Goal: Use online tool/utility: Utilize a website feature to perform a specific function

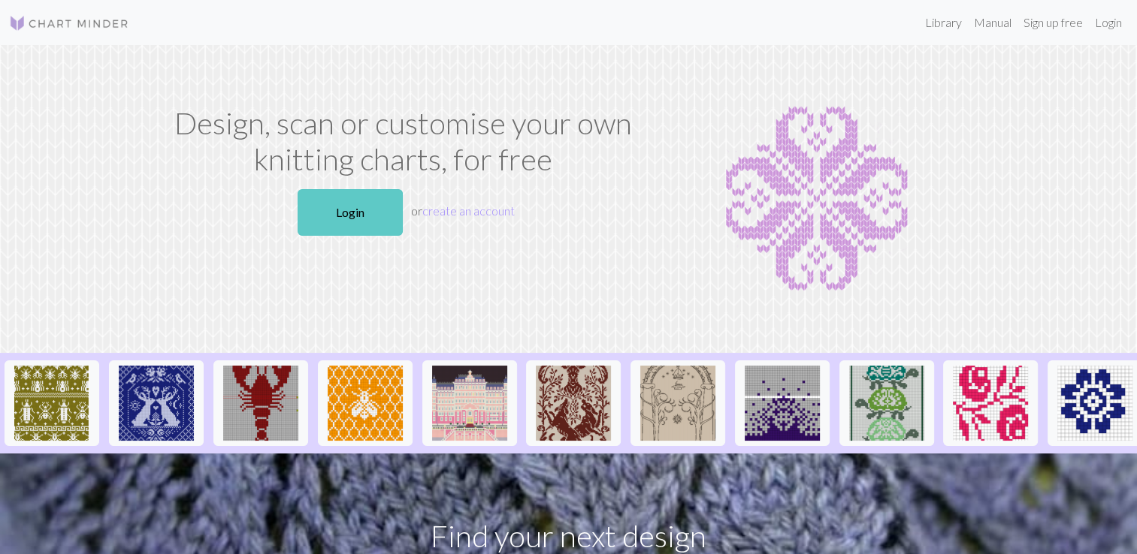
click at [339, 207] on link "Login" at bounding box center [349, 212] width 105 height 47
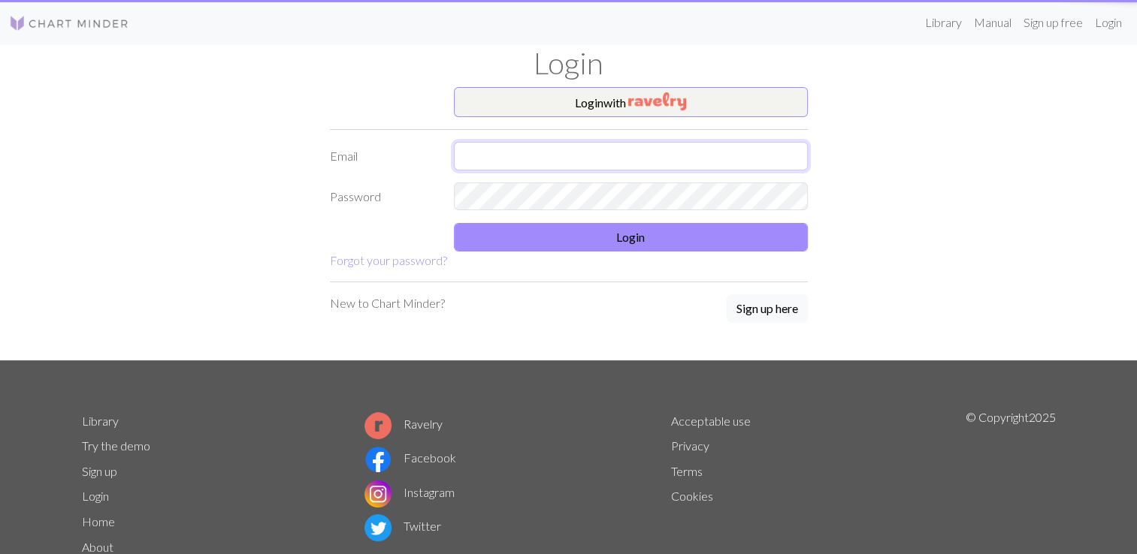
type input "[EMAIL_ADDRESS][DOMAIN_NAME]"
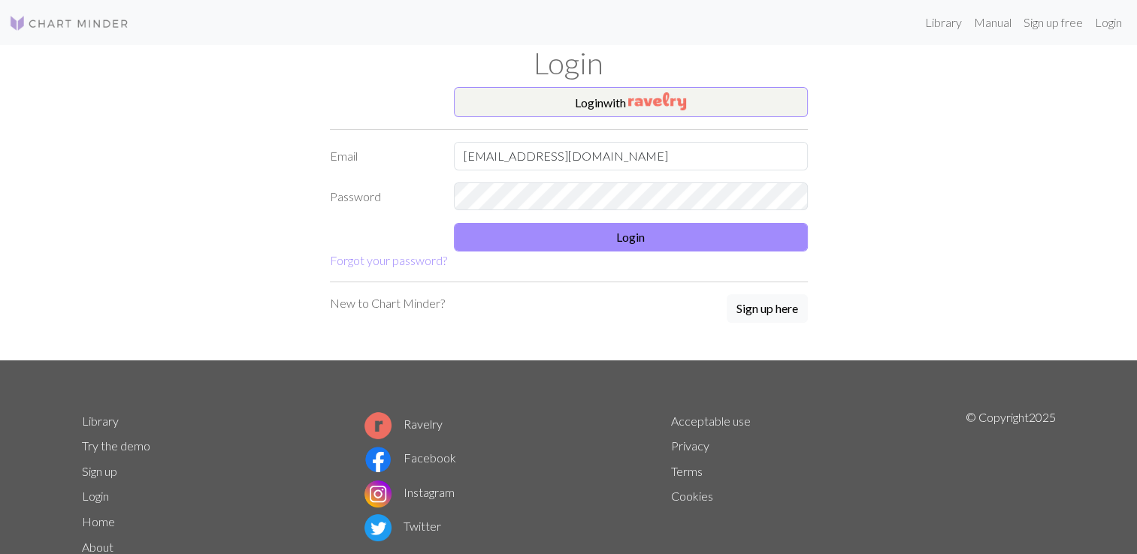
click at [512, 262] on form "Login with Email [EMAIL_ADDRESS][DOMAIN_NAME] Password Login Forgot your passwo…" at bounding box center [569, 178] width 478 height 183
click at [509, 236] on button "Login" at bounding box center [631, 237] width 354 height 29
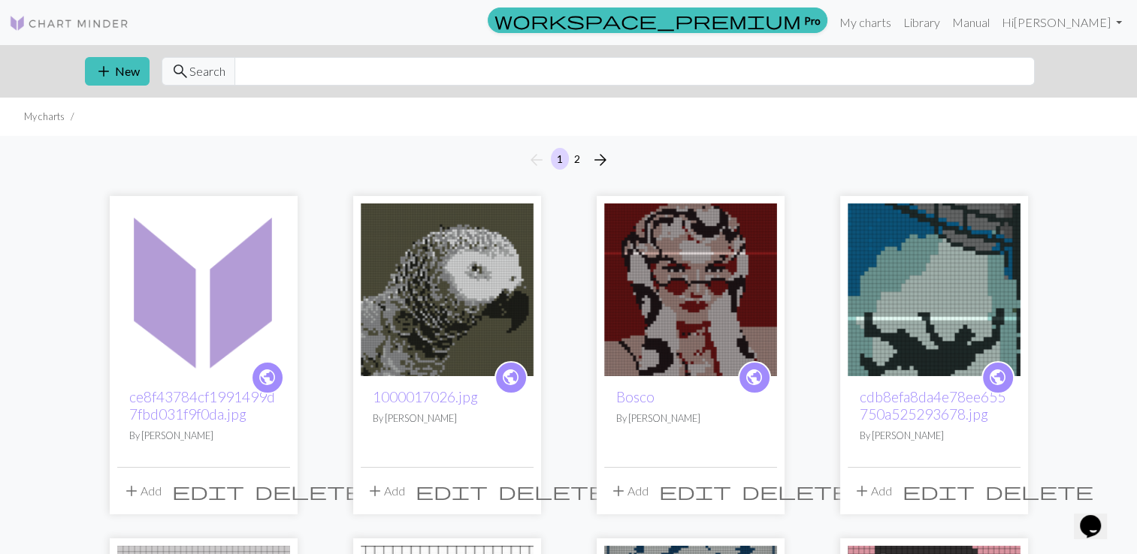
click at [219, 284] on img at bounding box center [203, 290] width 173 height 173
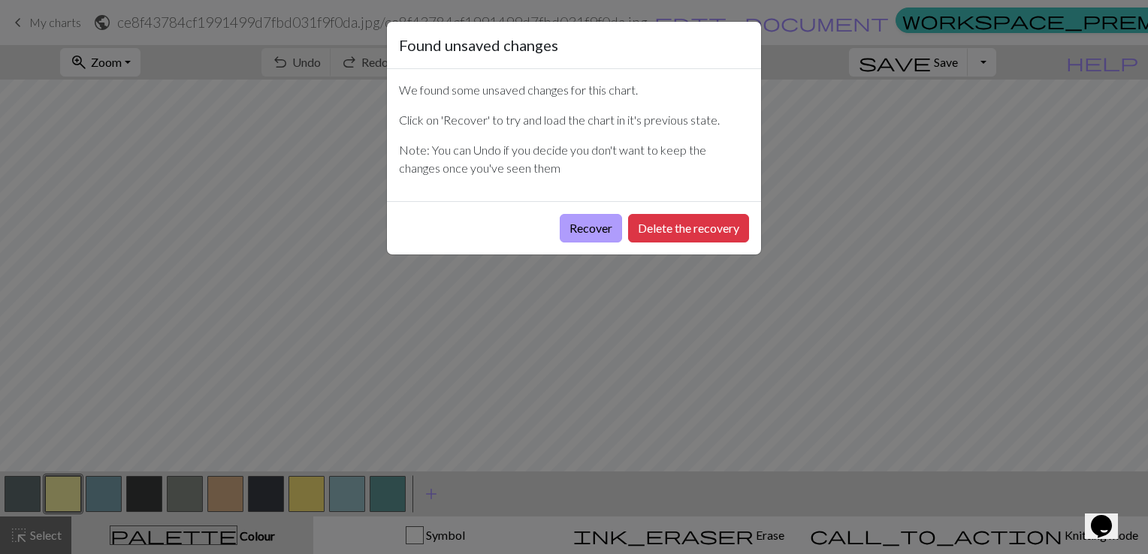
click at [576, 234] on button "Recover" at bounding box center [591, 228] width 62 height 29
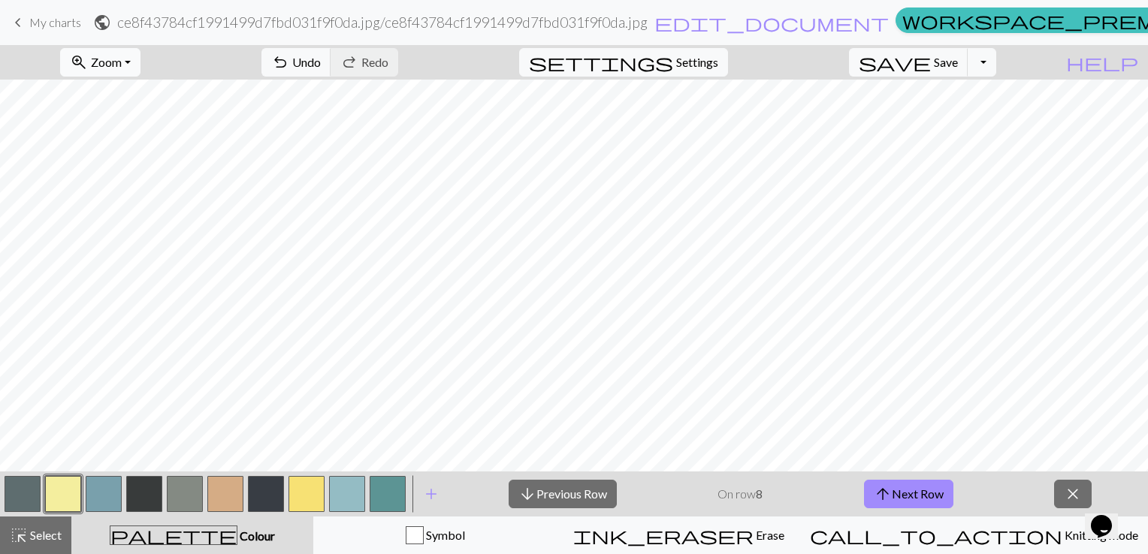
click at [122, 60] on span "Zoom" at bounding box center [106, 62] width 31 height 14
click at [147, 116] on button "Fit width" at bounding box center [121, 119] width 119 height 24
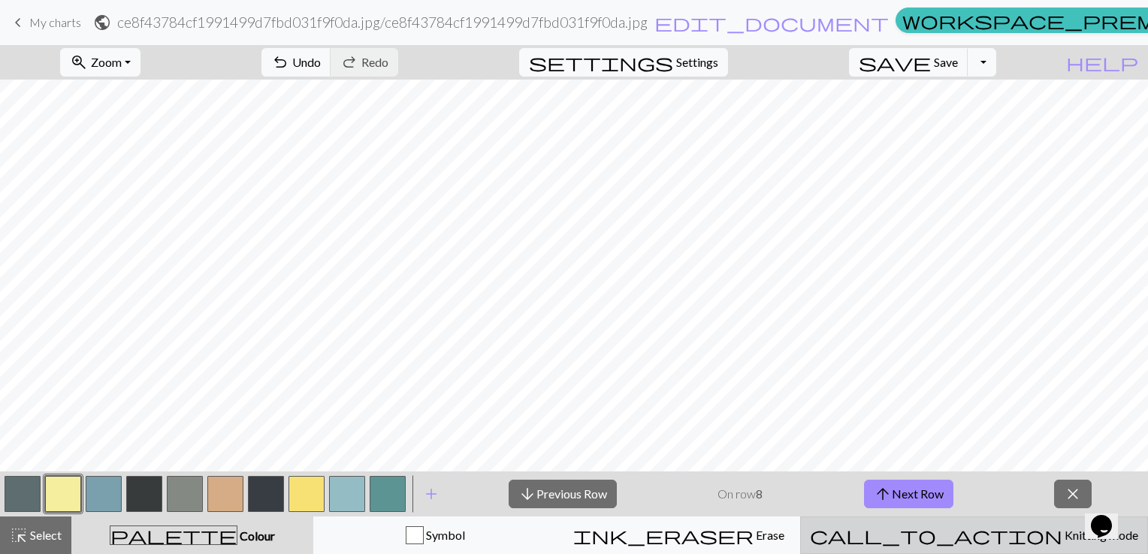
click at [1062, 536] on span "Knitting mode" at bounding box center [1100, 535] width 76 height 14
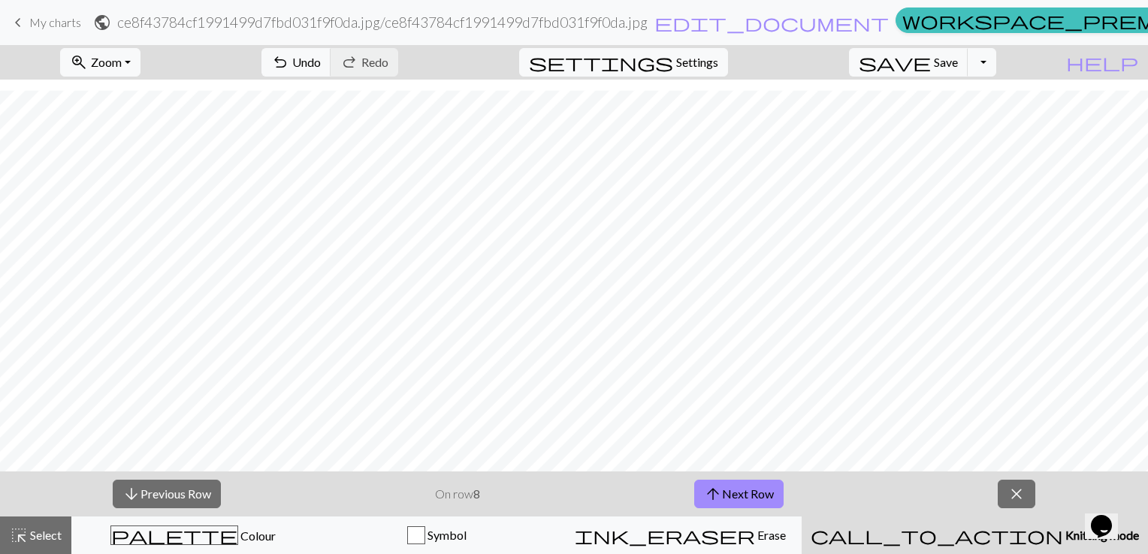
scroll to position [766, 0]
click at [729, 485] on button "arrow_upward Next Row" at bounding box center [738, 494] width 89 height 29
click at [746, 496] on button "arrow_upward Next Row" at bounding box center [738, 494] width 89 height 29
click at [122, 61] on span "Zoom" at bounding box center [106, 62] width 31 height 14
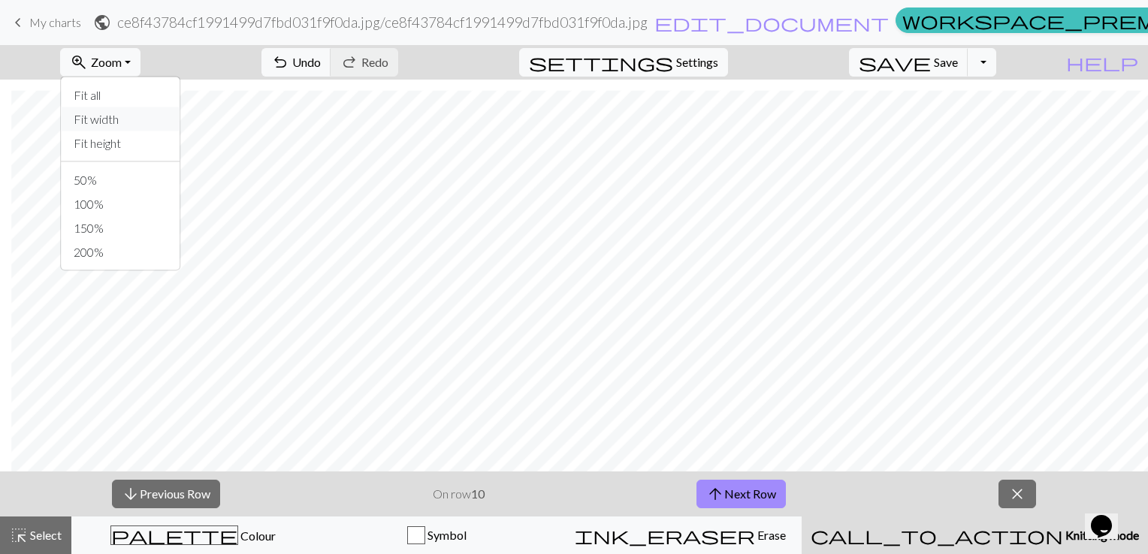
click at [141, 122] on button "Fit width" at bounding box center [121, 119] width 119 height 24
click at [968, 70] on button "save Save Save" at bounding box center [908, 62] width 119 height 29
